Goal: Task Accomplishment & Management: Use online tool/utility

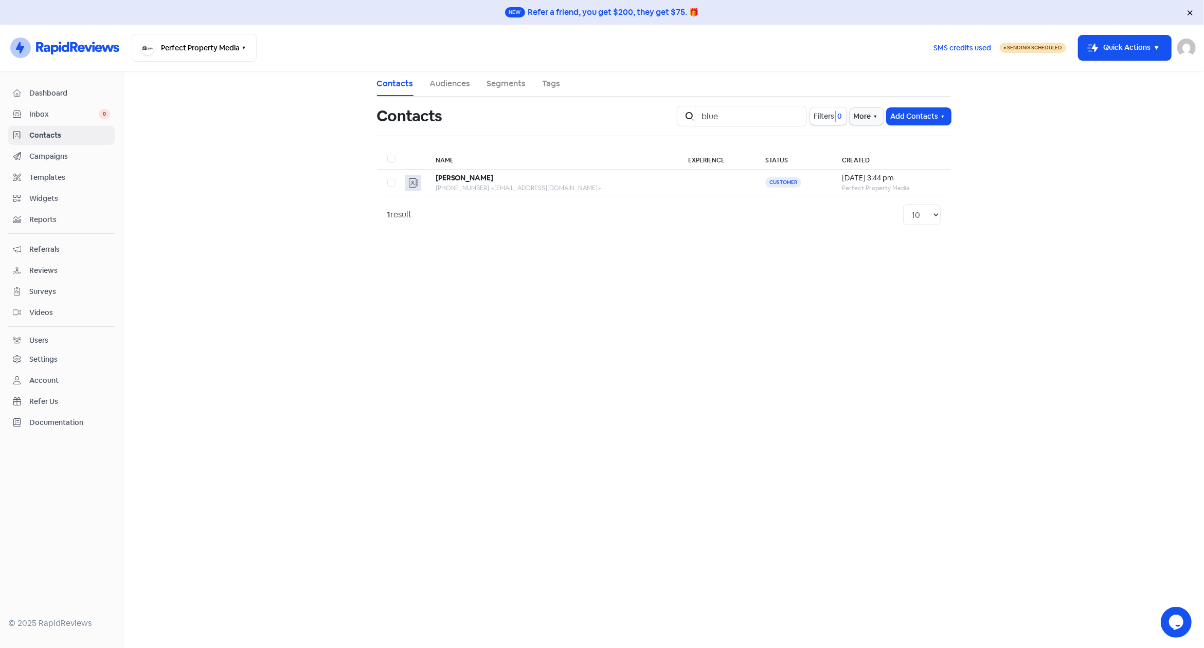
click at [567, 322] on main "Contacts Audiences Segments Tags Contacts Icon For Search blue Filters 0 More A…" at bounding box center [663, 359] width 1080 height 577
click at [47, 95] on span "Dashboard" at bounding box center [69, 93] width 81 height 11
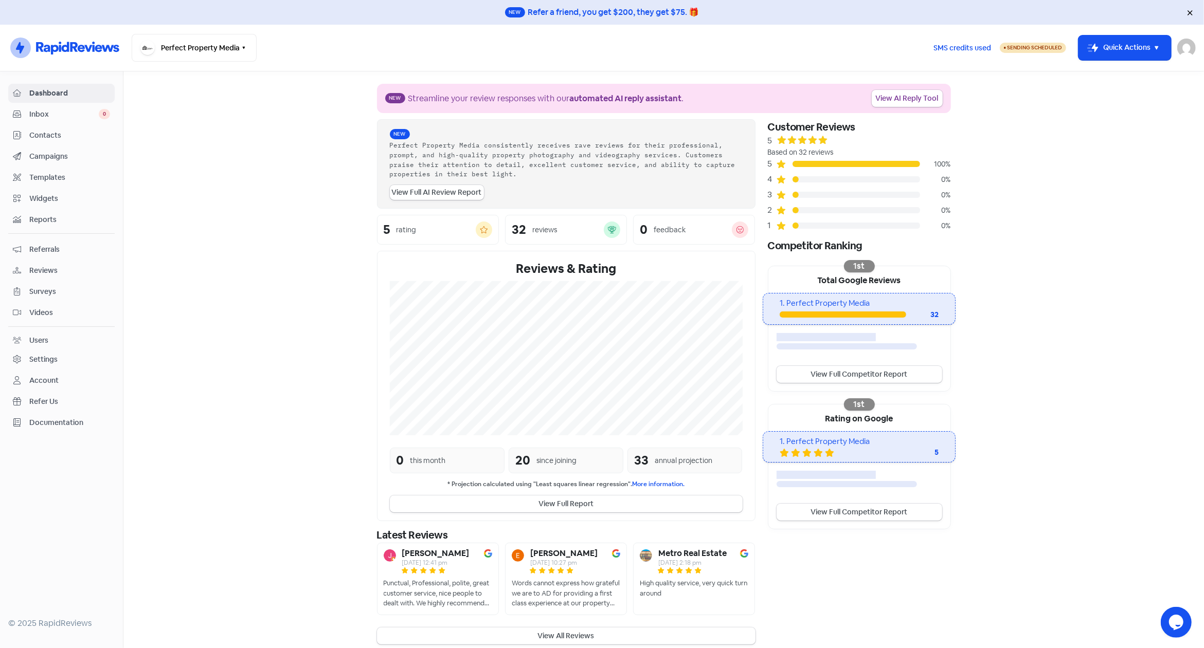
scroll to position [6, 0]
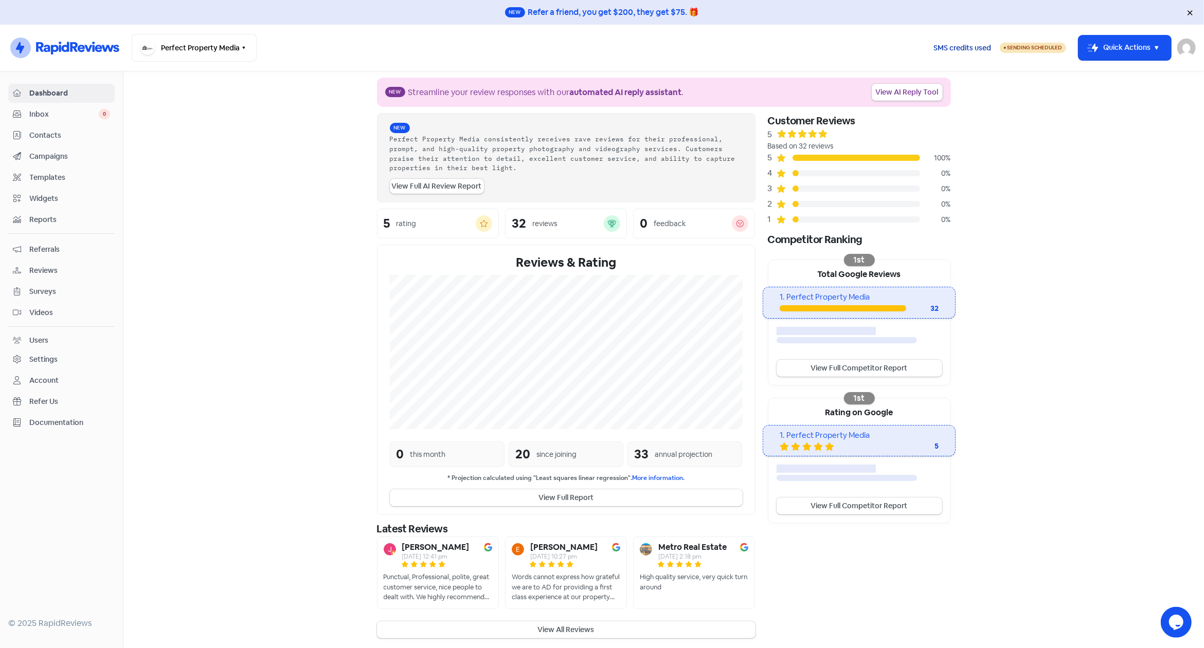
click at [965, 48] on span "SMS credits used" at bounding box center [962, 48] width 58 height 11
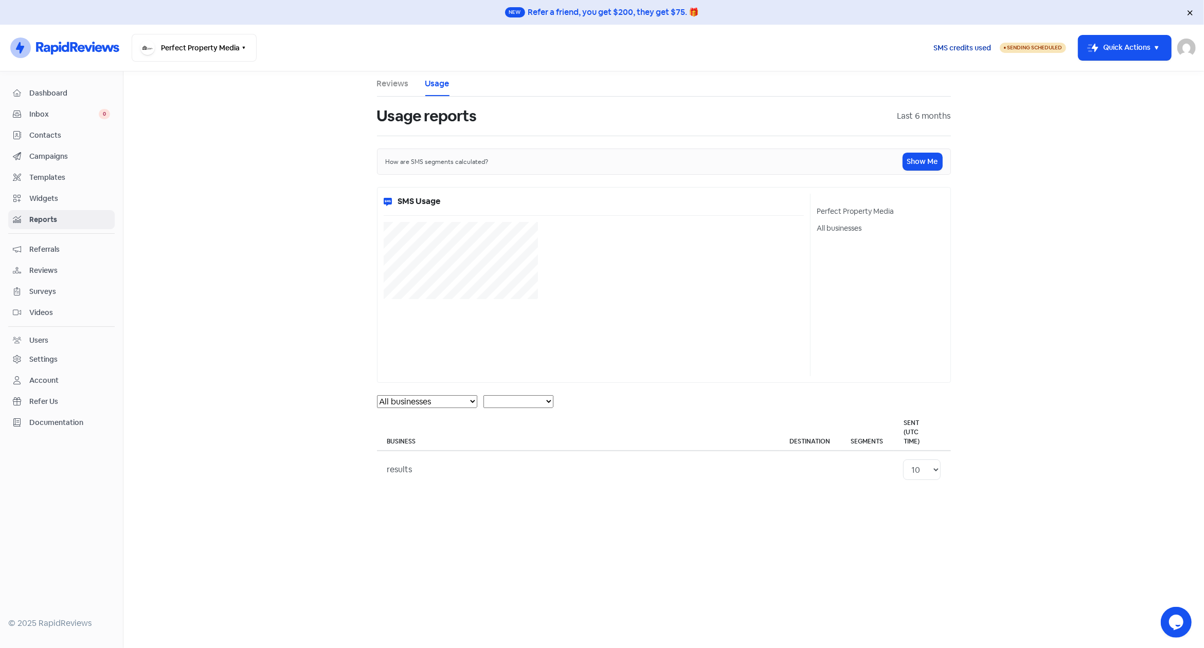
select select "[object Object]"
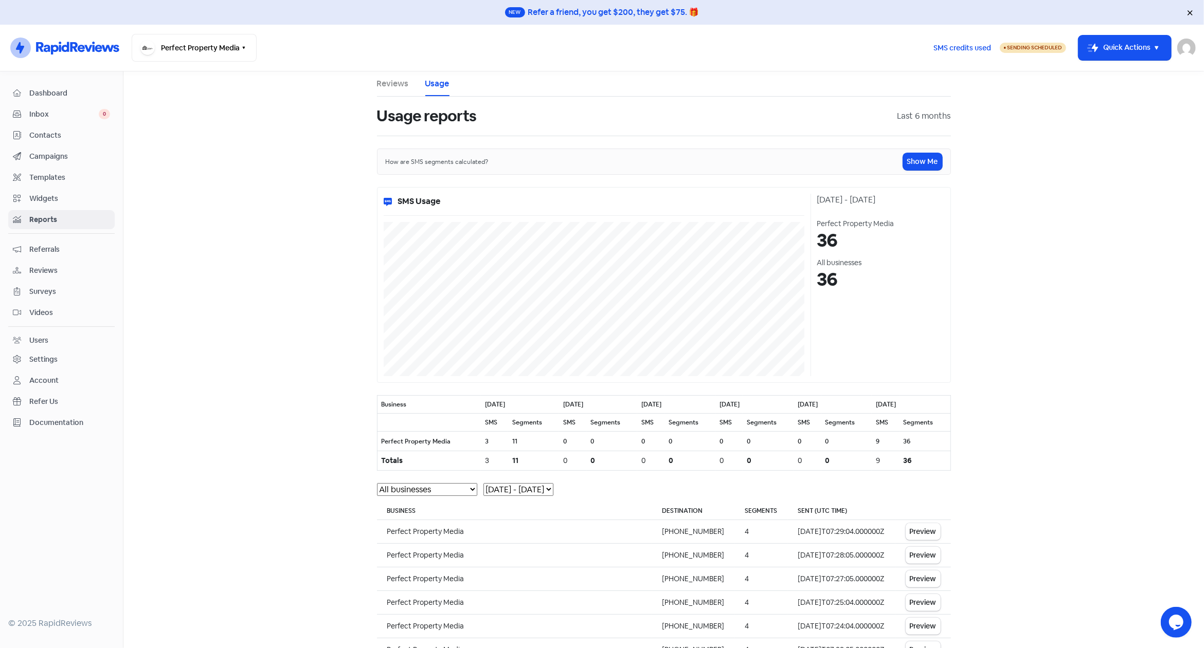
click at [52, 94] on span "Dashboard" at bounding box center [69, 93] width 81 height 11
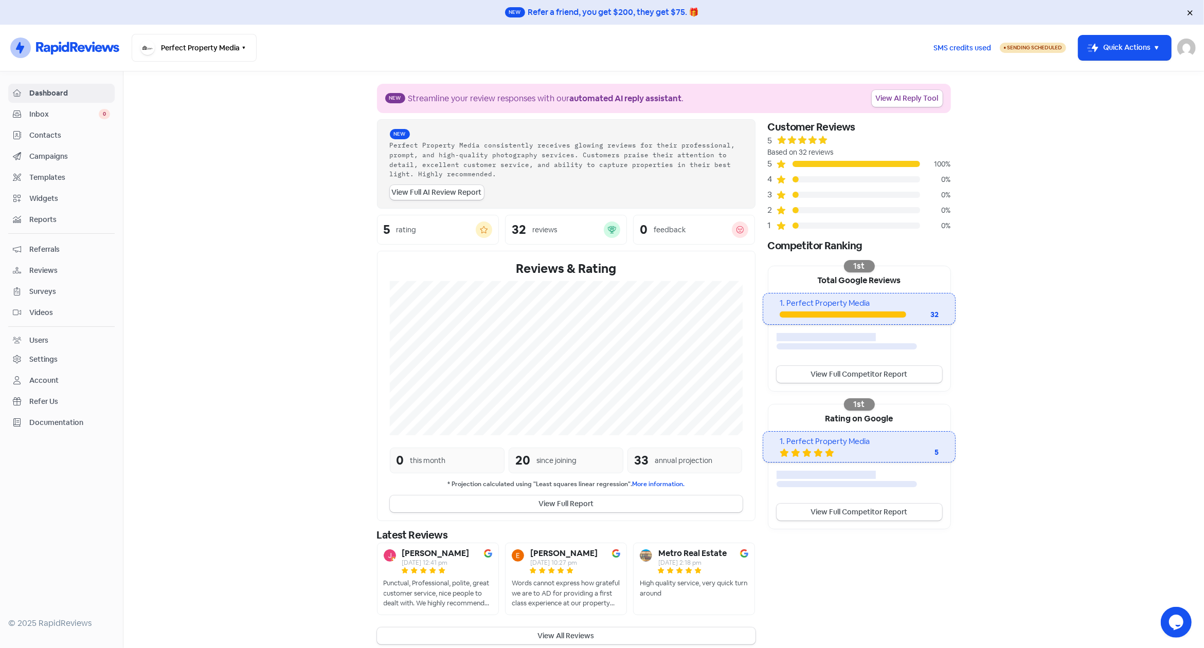
scroll to position [6, 0]
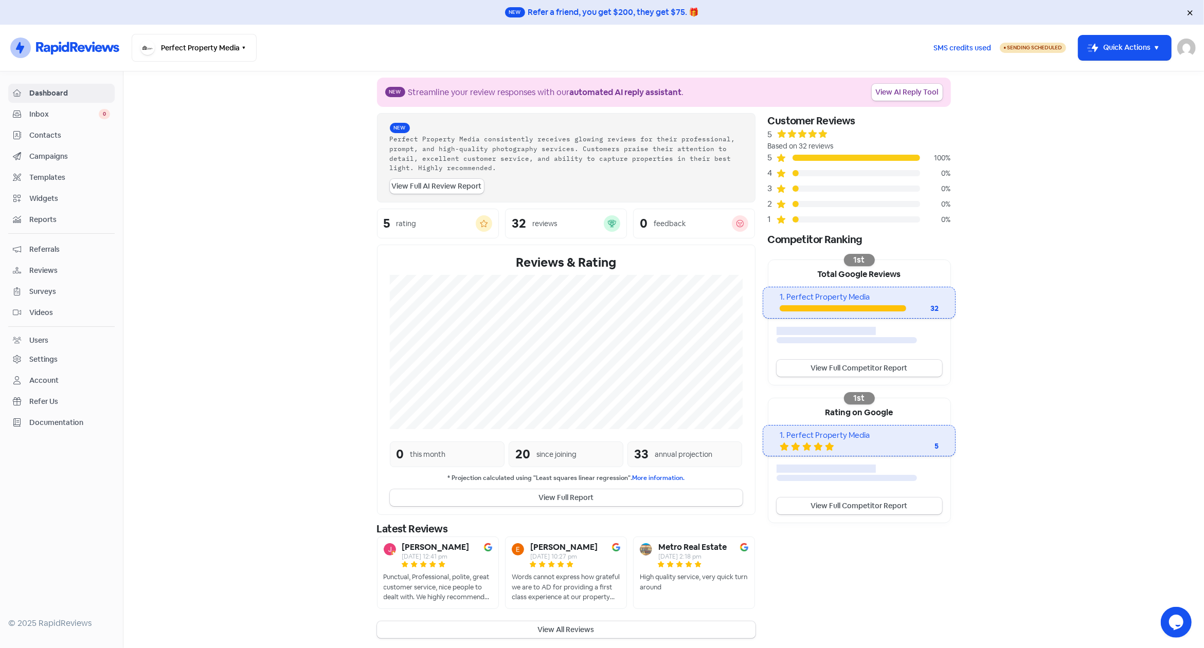
click at [43, 211] on link "Reports" at bounding box center [61, 219] width 106 height 19
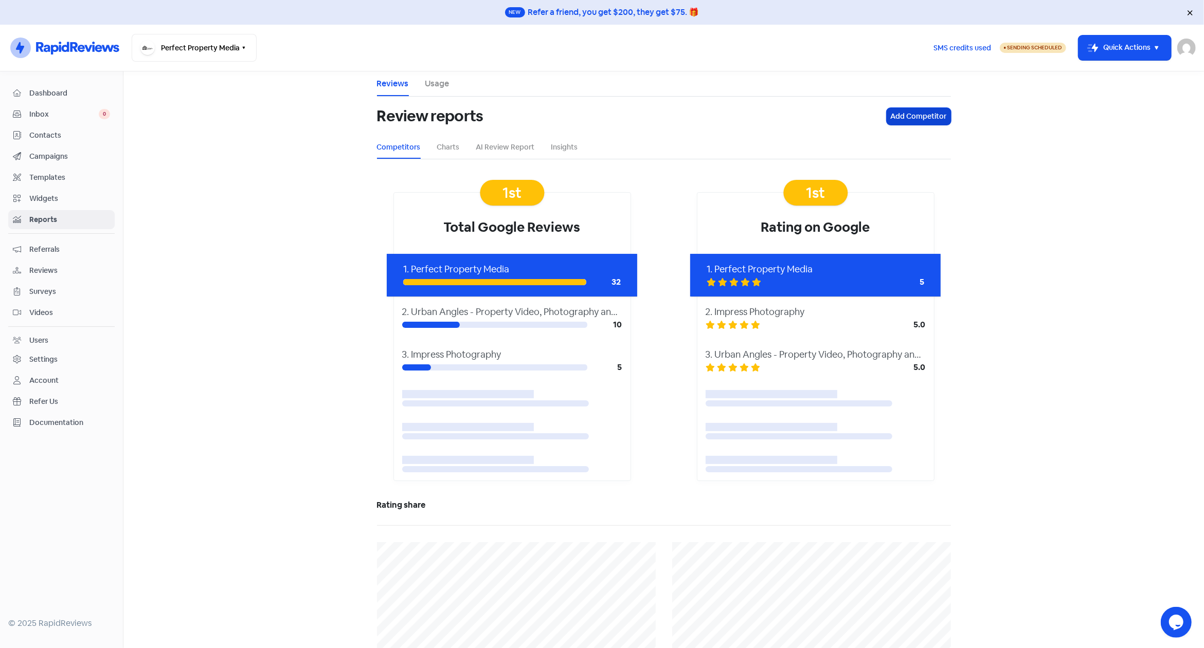
click at [915, 114] on button "Add Competitor" at bounding box center [919, 116] width 64 height 17
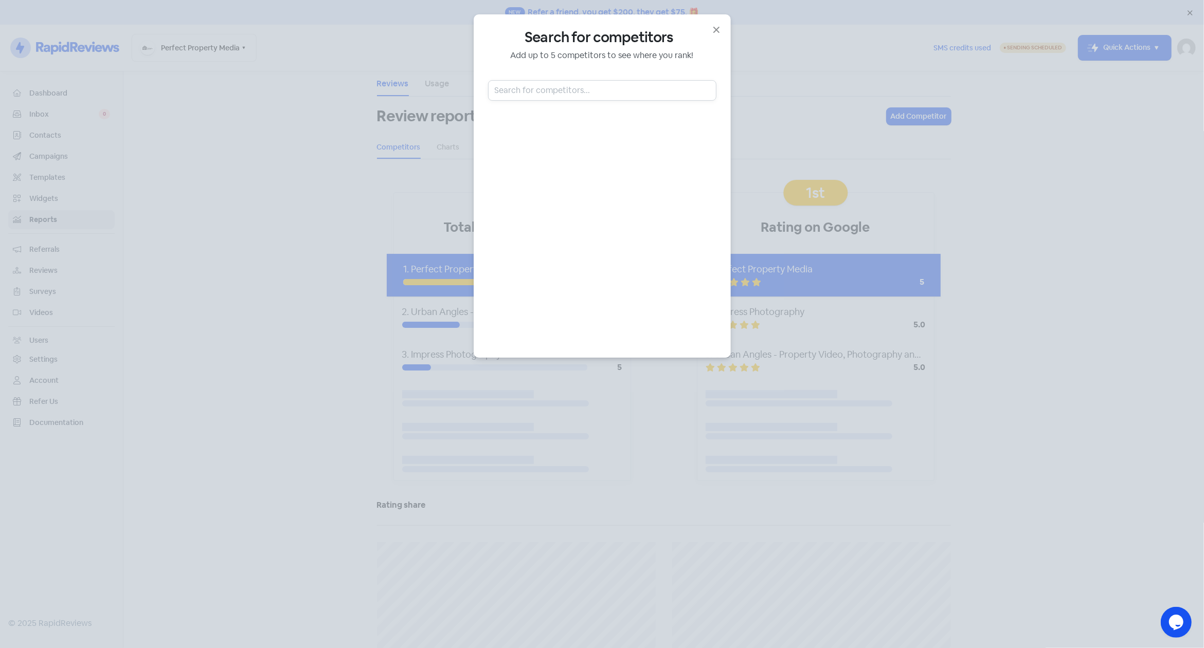
click at [582, 93] on input "text" at bounding box center [602, 90] width 228 height 21
paste input "Real Capture"
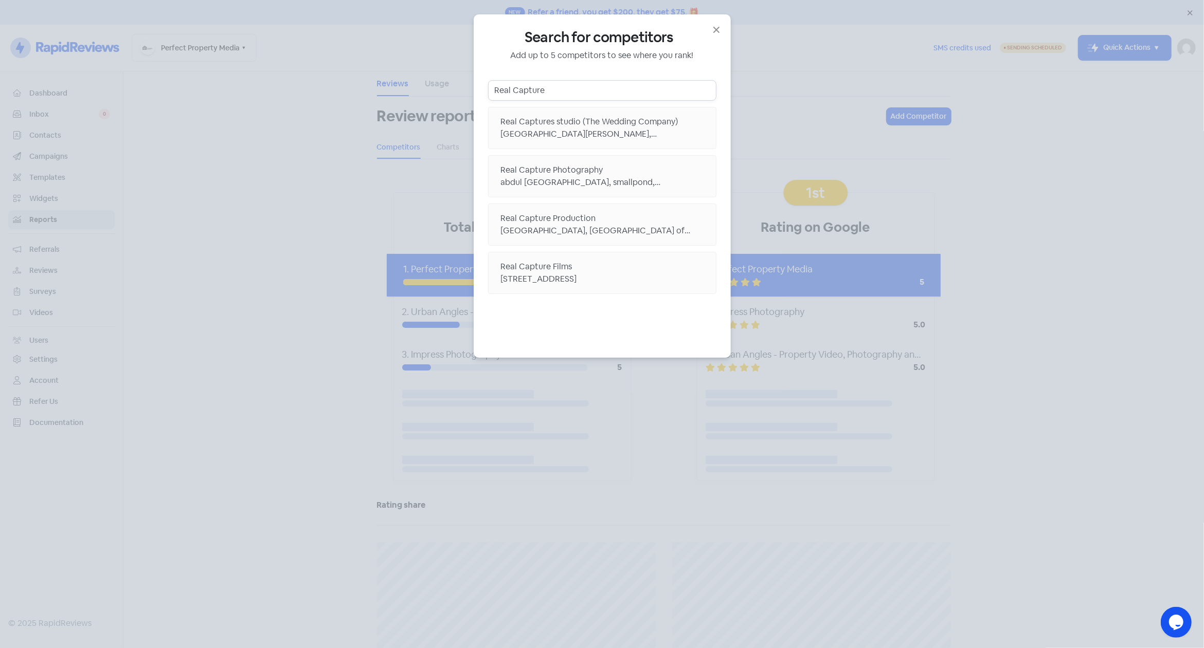
click at [555, 87] on input "Real Capture" at bounding box center [602, 90] width 228 height 21
drag, startPoint x: 565, startPoint y: 89, endPoint x: 442, endPoint y: 92, distance: 122.9
click at [488, 92] on input "Real Capture" at bounding box center [602, 90] width 228 height 21
paste input "[PERSON_NAME] Photography"
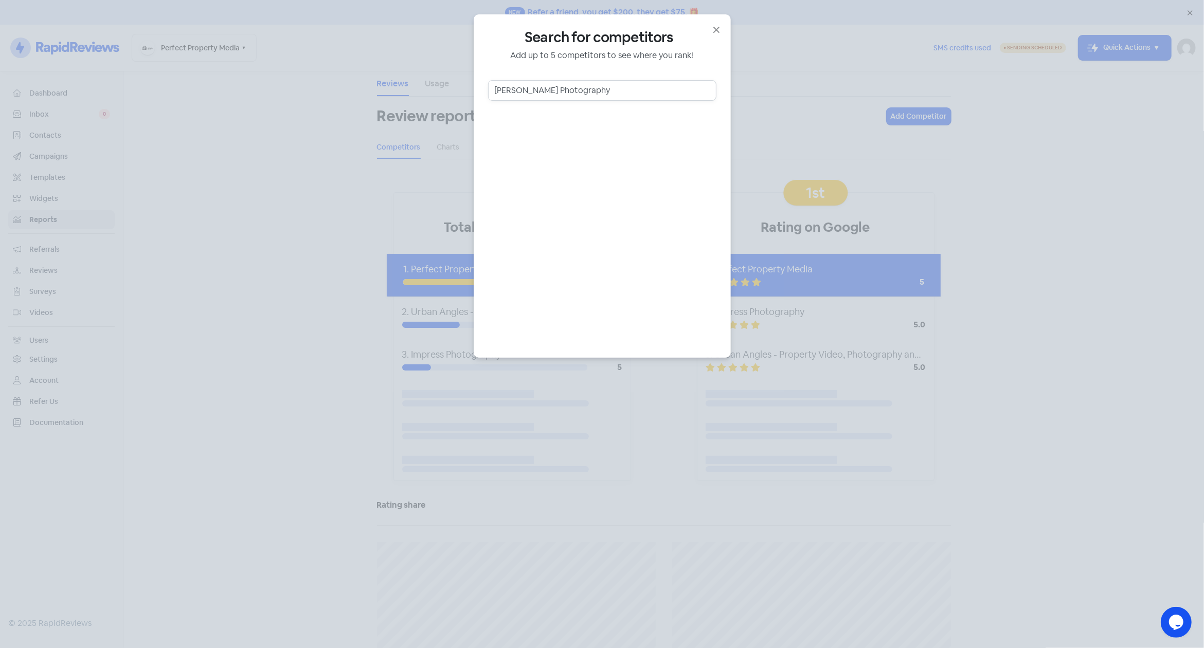
drag, startPoint x: 581, startPoint y: 92, endPoint x: 442, endPoint y: 97, distance: 139.0
click at [488, 94] on input "[PERSON_NAME] Photography" at bounding box center [602, 90] width 228 height 21
paste input "Aspect Property"
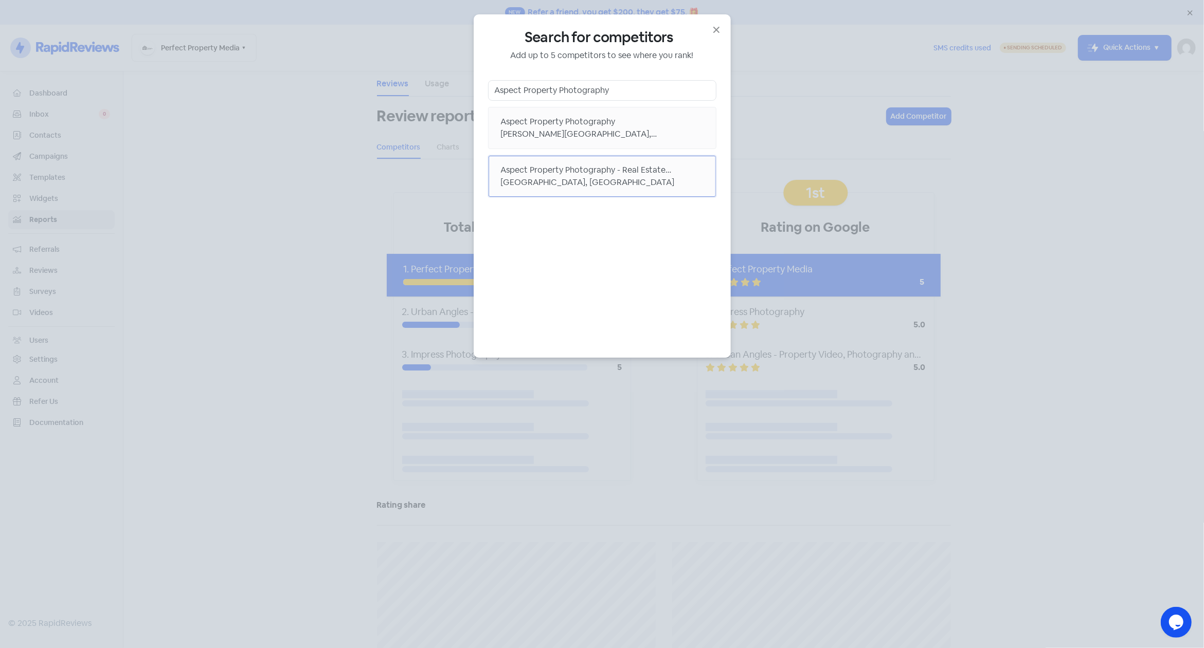
click at [573, 178] on div "[GEOGRAPHIC_DATA], [GEOGRAPHIC_DATA]" at bounding box center [602, 182] width 203 height 12
drag, startPoint x: 635, startPoint y: 90, endPoint x: 361, endPoint y: 87, distance: 273.6
click at [488, 87] on input "Aspect Property Photography" at bounding box center [602, 90] width 228 height 21
paste input "[GEOGRAPHIC_DATA]"
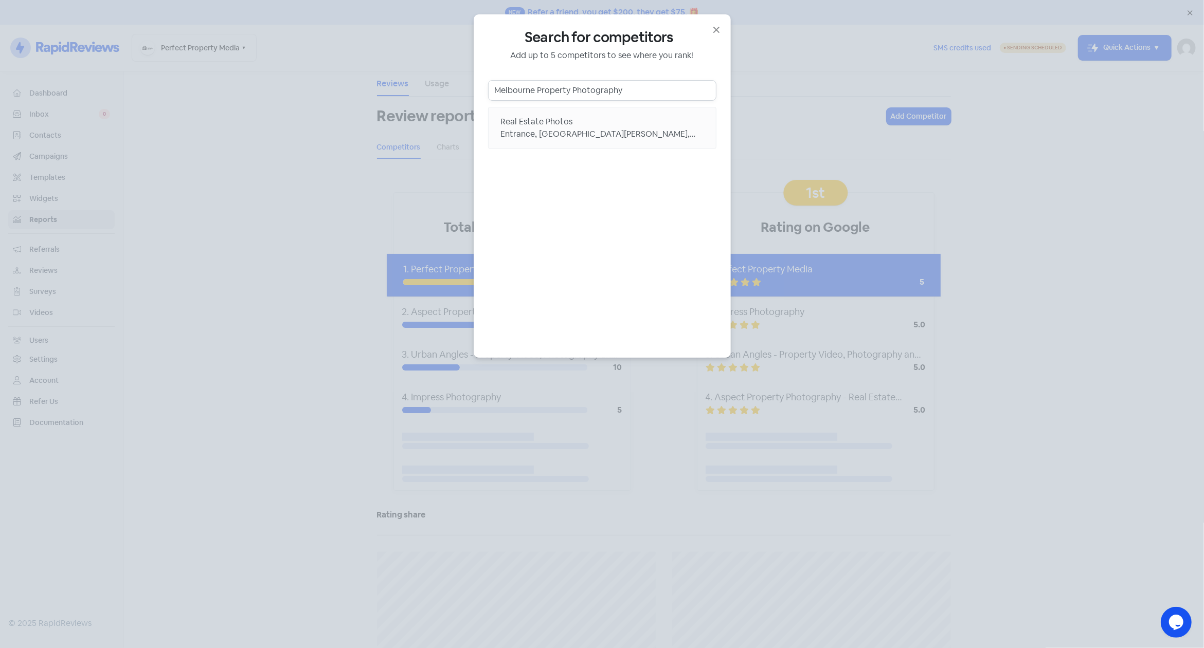
type input "Melbourne Property Photography"
click at [715, 30] on icon "button" at bounding box center [716, 30] width 6 height 6
